Goal: Task Accomplishment & Management: Use online tool/utility

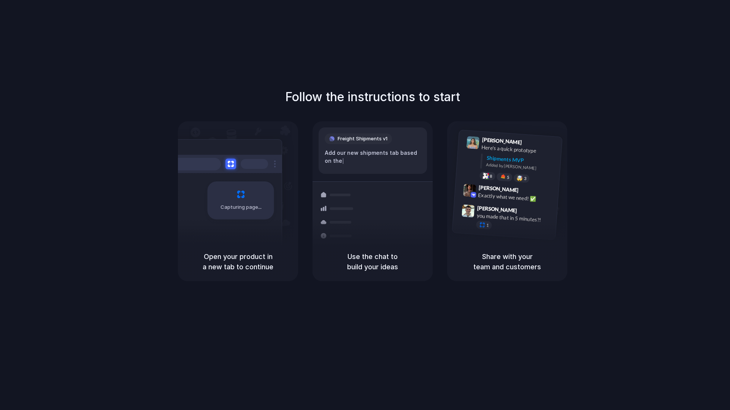
drag, startPoint x: 581, startPoint y: 75, endPoint x: 591, endPoint y: 59, distance: 19.2
click at [582, 74] on div "Follow the instructions to start Capturing page Open your product in a new tab …" at bounding box center [372, 212] width 745 height 425
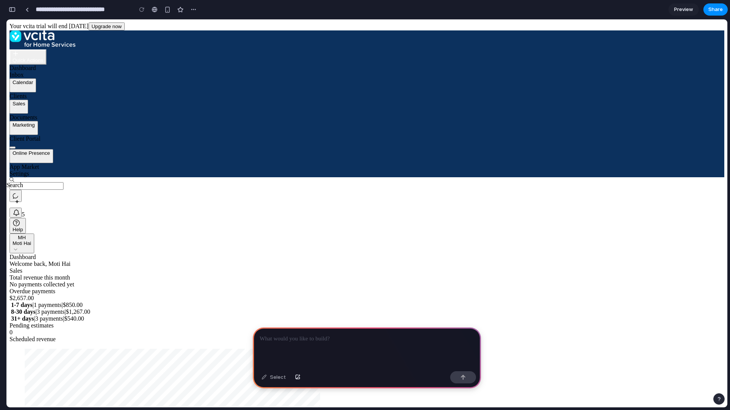
click at [25, 106] on div "Sales" at bounding box center [19, 104] width 13 height 6
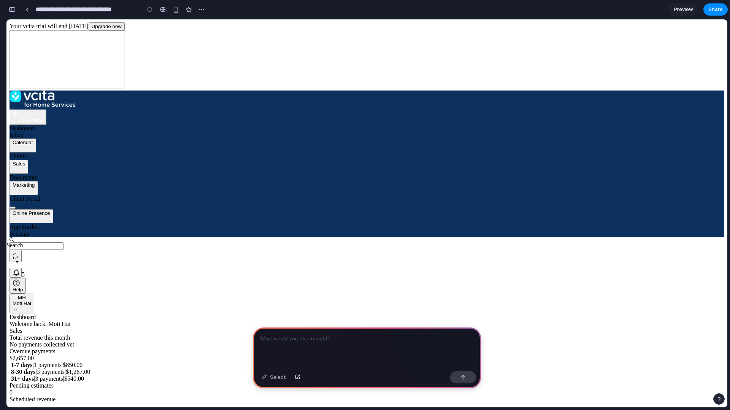
drag, startPoint x: 298, startPoint y: 341, endPoint x: 303, endPoint y: 339, distance: 4.9
click at [298, 341] on p at bounding box center [367, 338] width 214 height 9
click at [274, 344] on div at bounding box center [367, 347] width 228 height 41
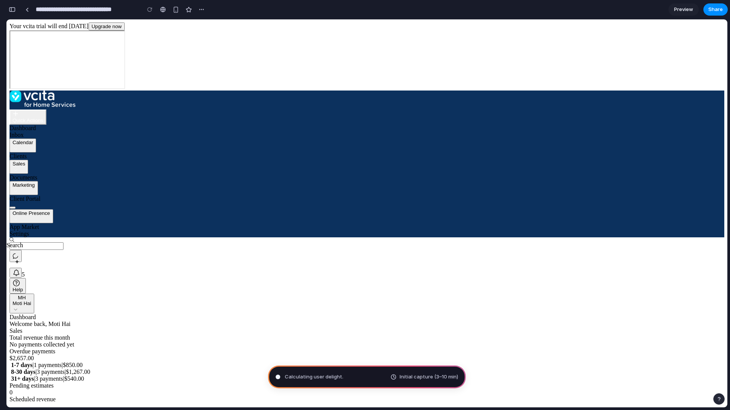
type input "**********"
